Goal: Task Accomplishment & Management: Manage account settings

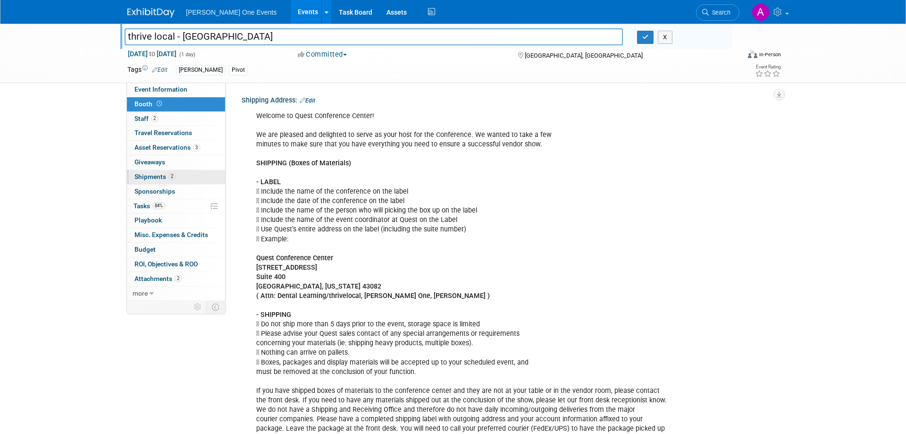
click at [169, 179] on span "2" at bounding box center [172, 176] width 7 height 7
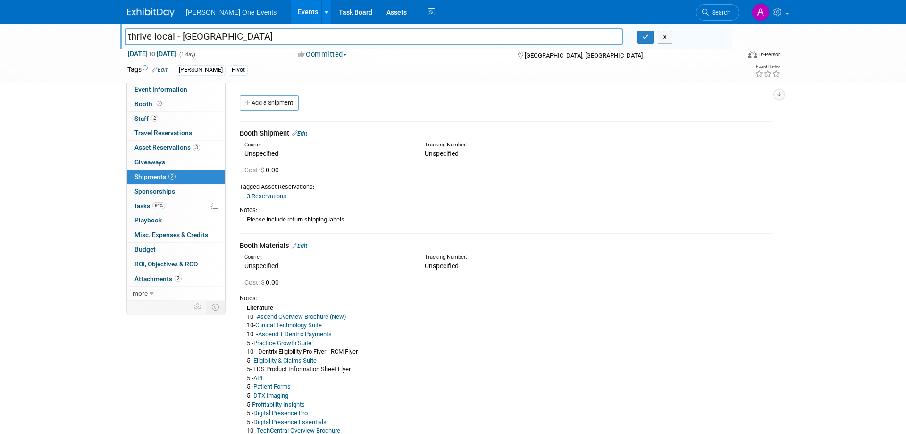
click at [304, 133] on link "Edit" at bounding box center [300, 133] width 16 height 7
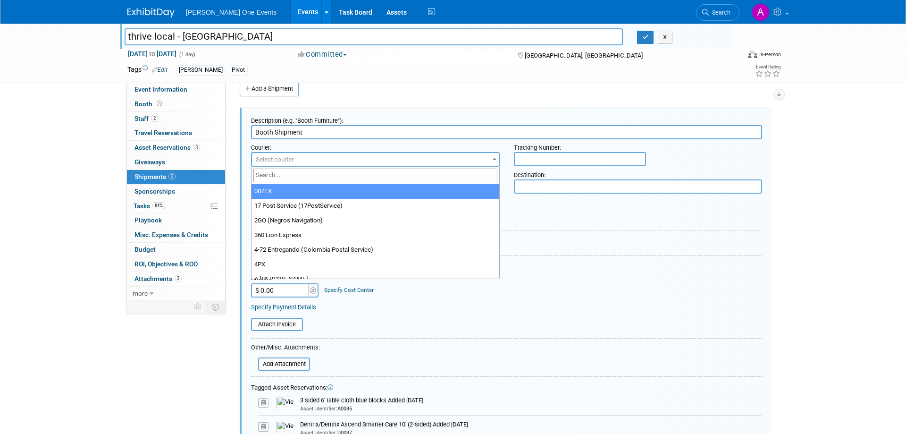
click at [290, 156] on span "Select courier" at bounding box center [275, 159] width 38 height 7
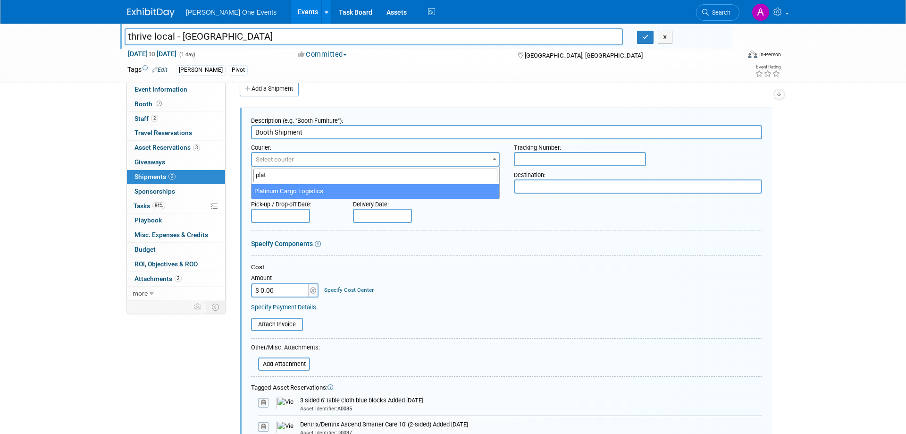
type input "plat"
select select "580"
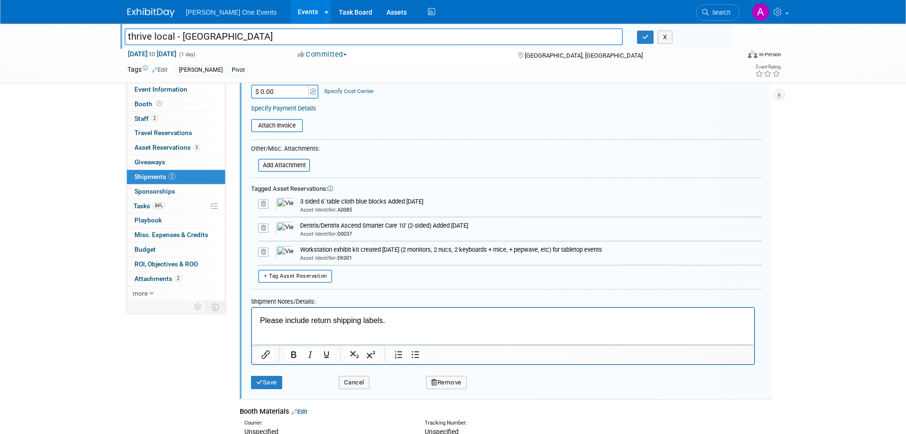
scroll to position [303, 0]
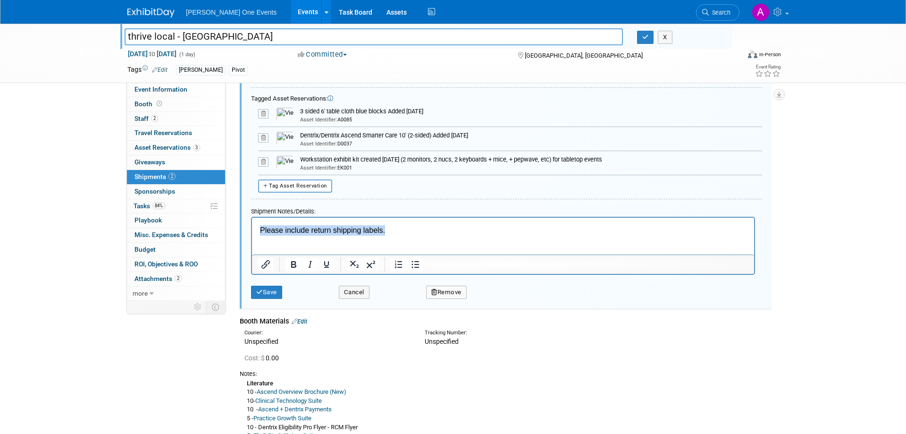
drag, startPoint x: 389, startPoint y: 227, endPoint x: 102, endPoint y: 230, distance: 287.5
click at [252, 230] on html "Please include return shipping labels." at bounding box center [503, 229] width 502 height 25
click at [349, 287] on button "Cancel" at bounding box center [354, 292] width 31 height 13
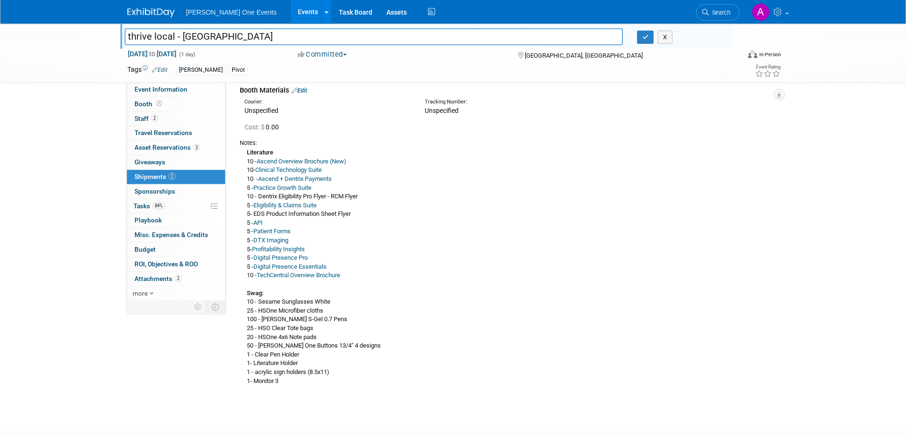
scroll to position [0, 0]
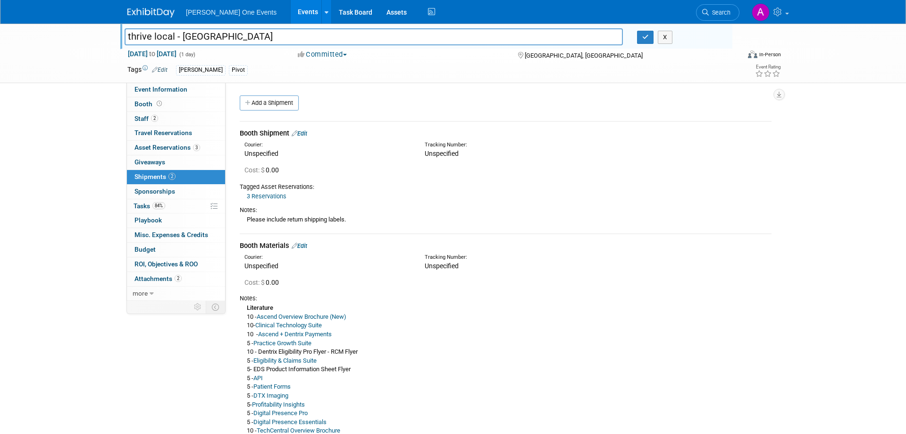
click at [305, 131] on link "Edit" at bounding box center [300, 133] width 16 height 7
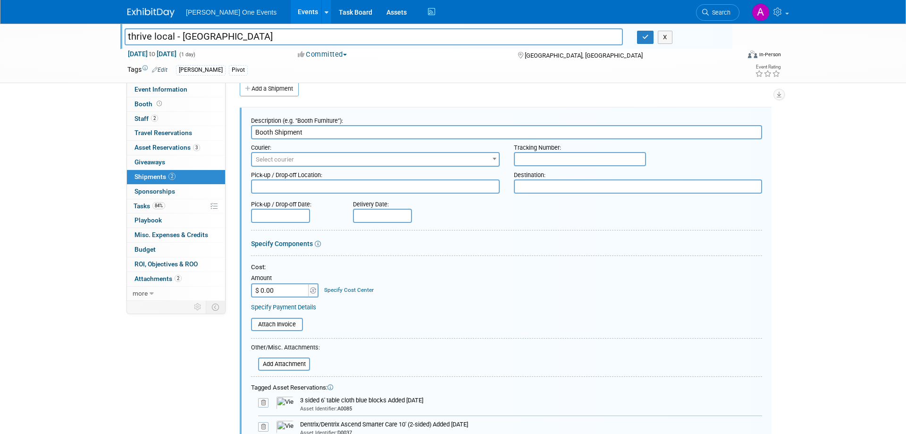
click at [311, 158] on span "Select courier" at bounding box center [375, 159] width 247 height 13
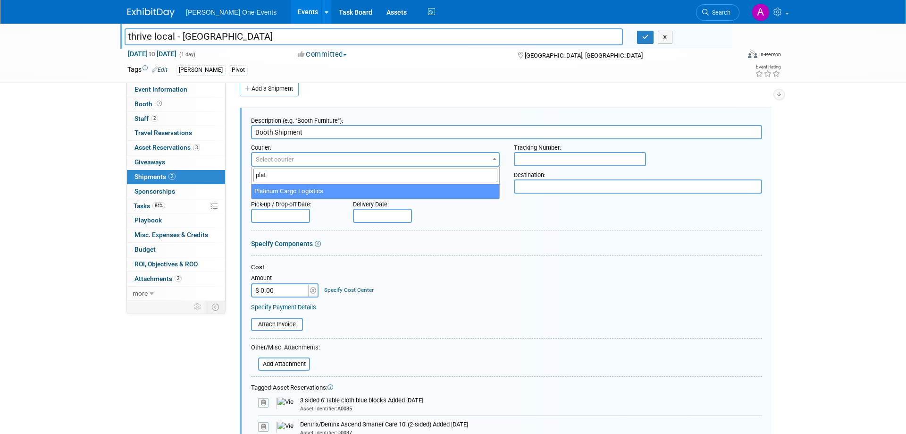
type input "plat"
select select "580"
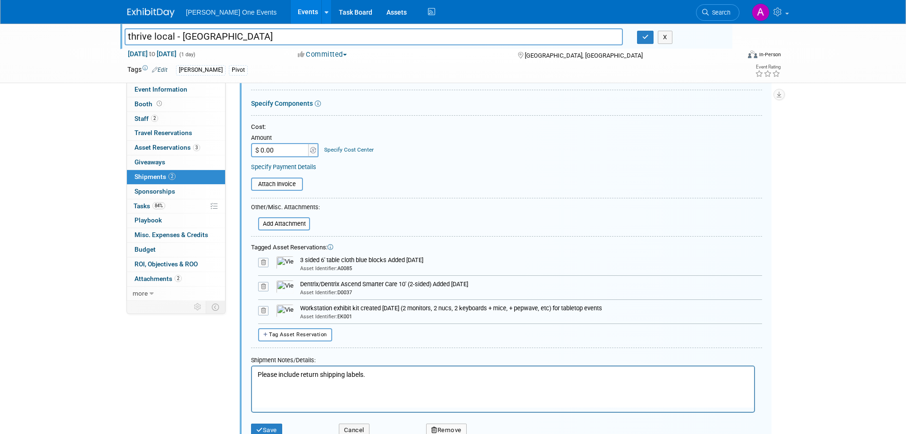
scroll to position [207, 0]
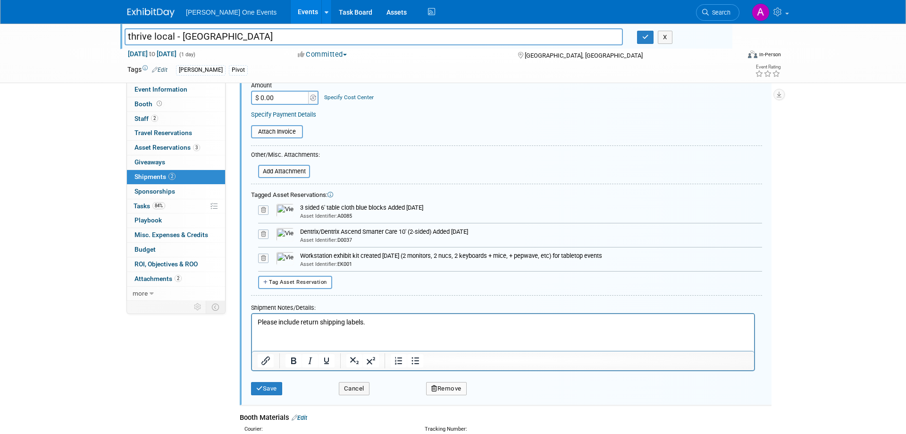
click at [257, 322] on body "Please include return shipping labels." at bounding box center [503, 321] width 492 height 9
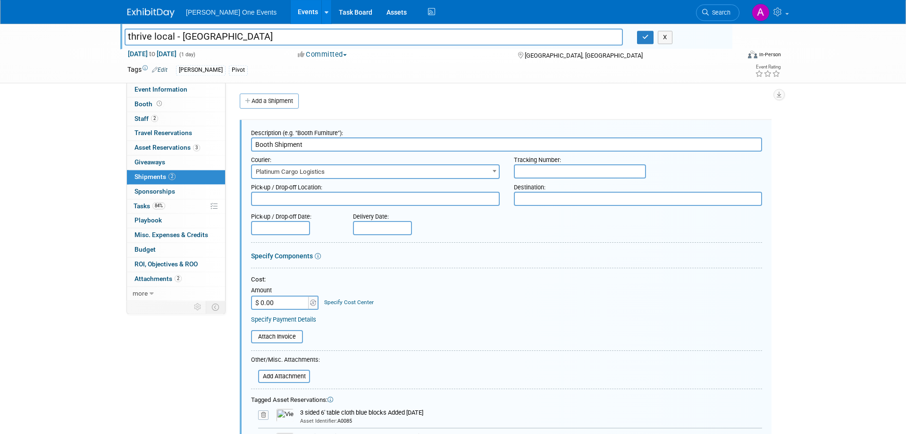
scroll to position [0, 0]
click at [542, 170] on input "ccc" at bounding box center [580, 173] width 132 height 14
drag, startPoint x: 576, startPoint y: 174, endPoint x: 304, endPoint y: 153, distance: 273.1
click at [514, 166] on input "cccccc2139990" at bounding box center [580, 173] width 132 height 14
type input "2139990"
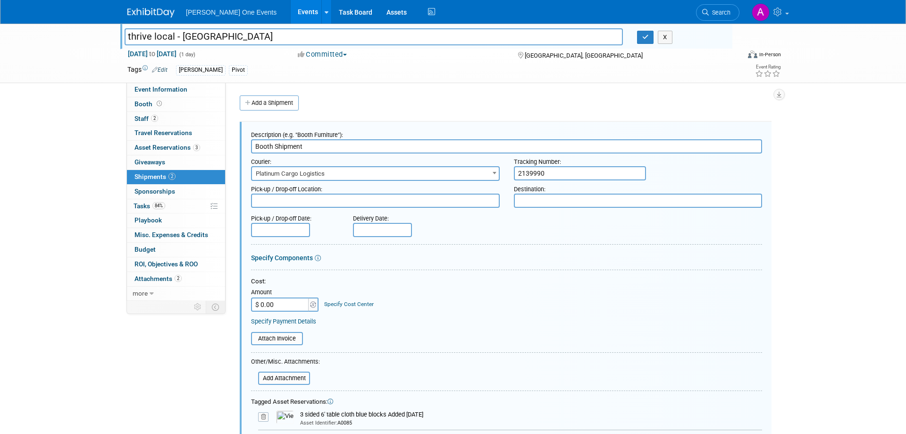
click at [552, 230] on div "Pick-up / Drop-off Date: Delivery Date:" at bounding box center [506, 223] width 525 height 27
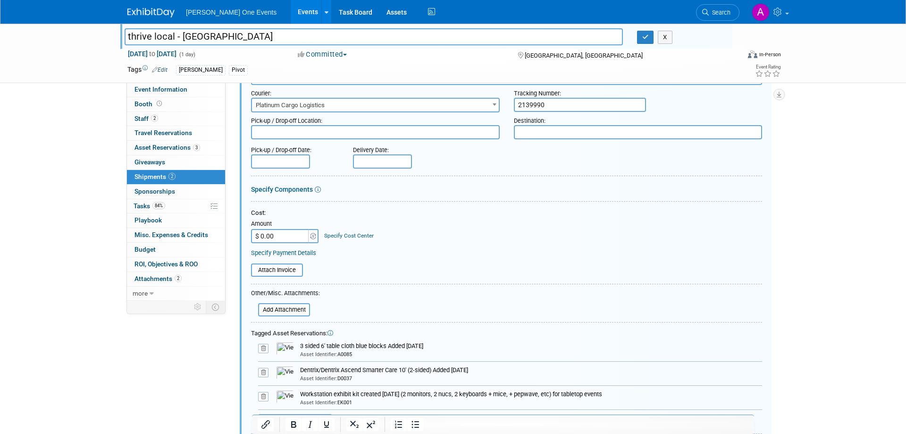
scroll to position [48, 0]
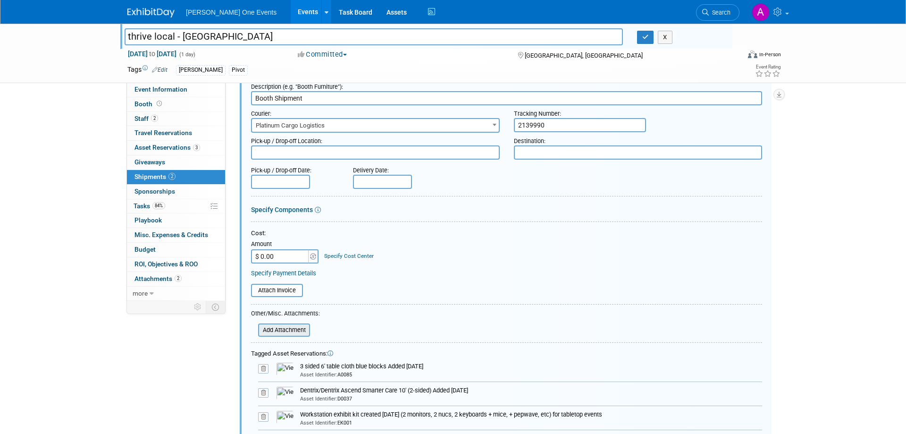
click at [269, 335] on input "file" at bounding box center [253, 329] width 112 height 11
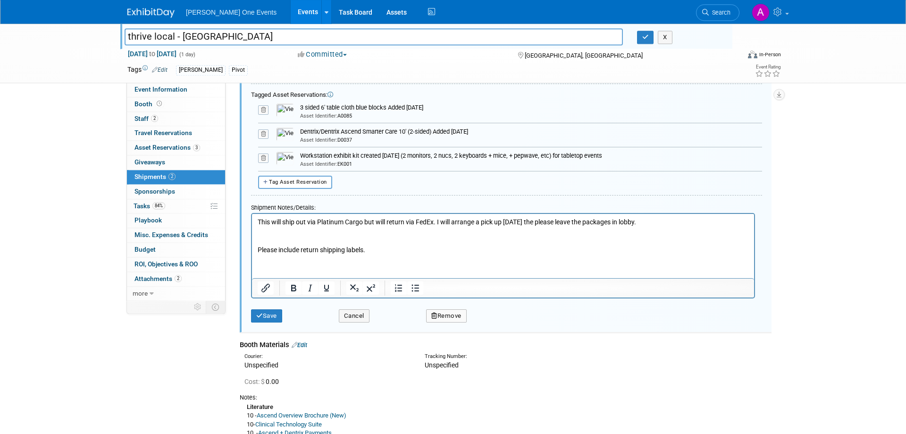
scroll to position [337, 0]
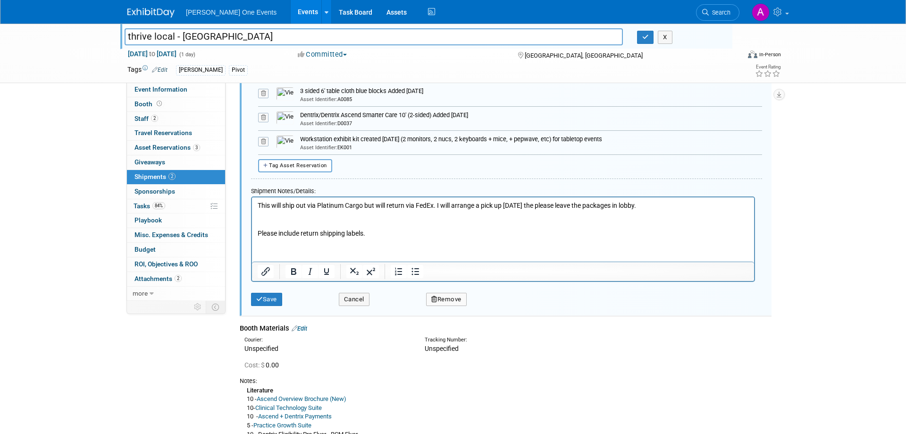
click at [669, 206] on p "This will ship out via Platinum Cargo but will return via FedEx. I will arrange…" at bounding box center [503, 205] width 491 height 9
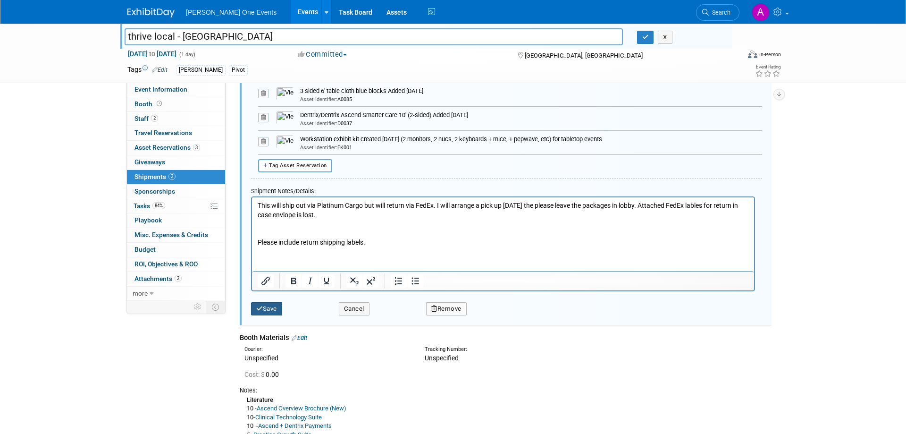
click at [267, 307] on button "Save" at bounding box center [266, 308] width 31 height 13
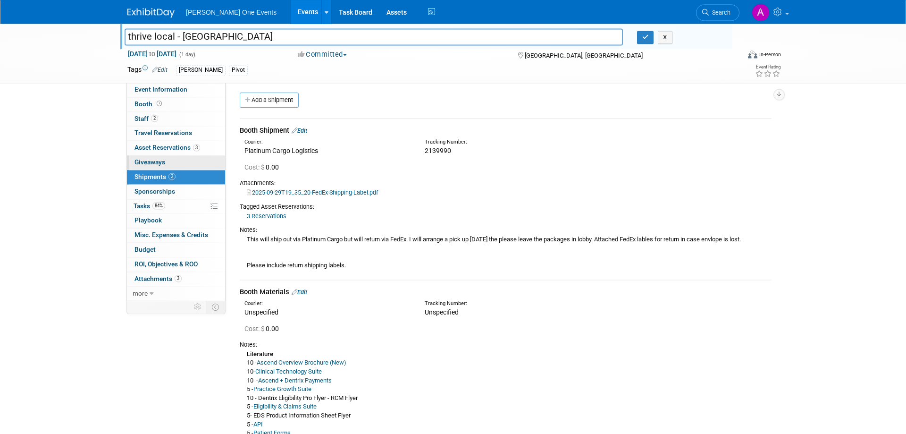
scroll to position [0, 0]
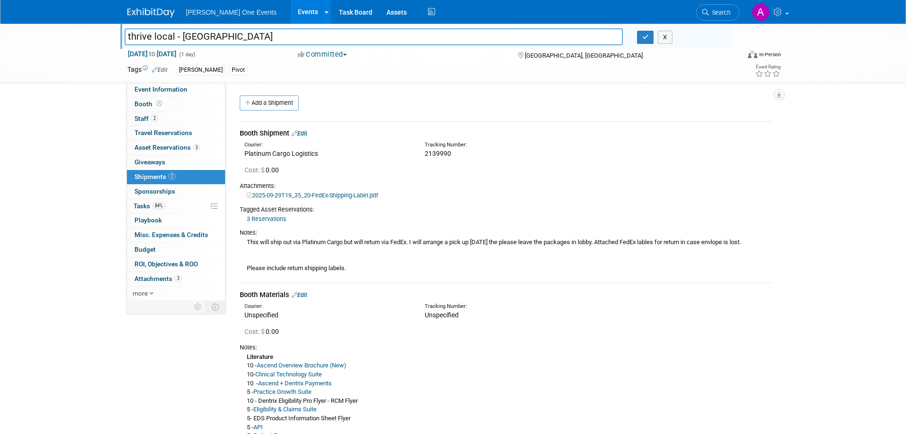
click at [84, 125] on div "thrive local - [GEOGRAPHIC_DATA] thrive local - [GEOGRAPHIC_DATA] X [DATE] to […" at bounding box center [453, 321] width 906 height 595
click at [642, 38] on button "button" at bounding box center [645, 37] width 17 height 13
